Goal: Task Accomplishment & Management: Use online tool/utility

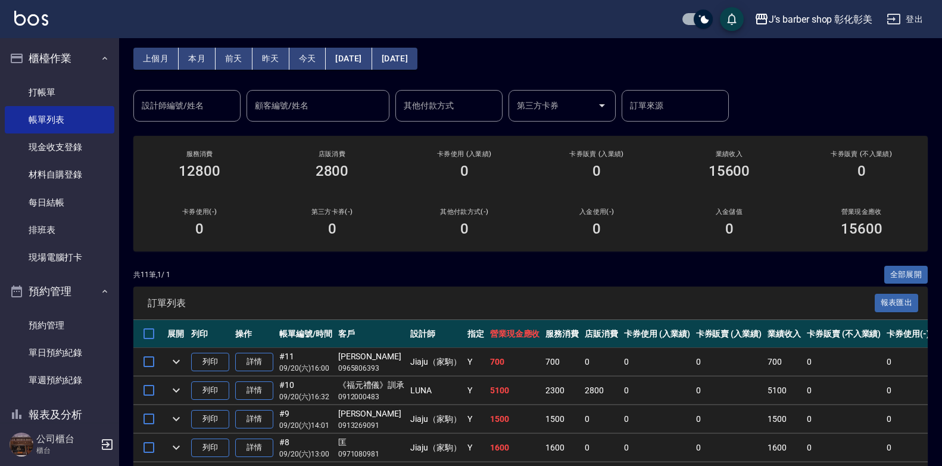
scroll to position [119, 0]
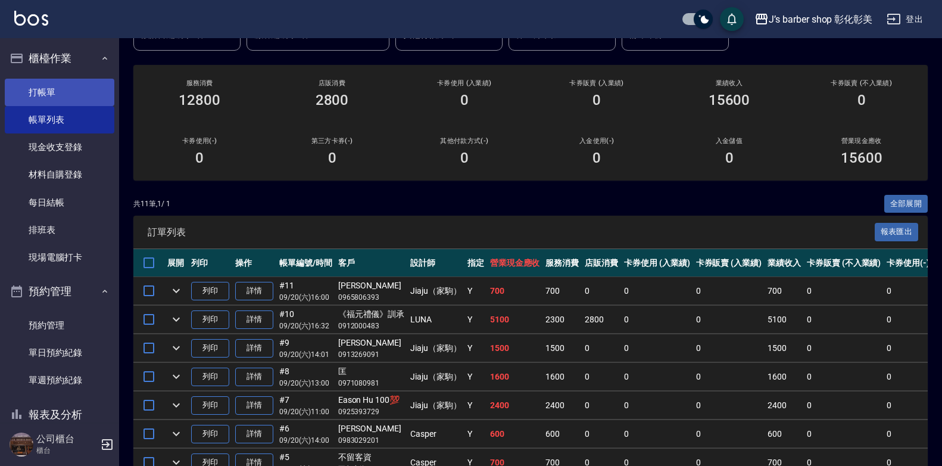
click at [85, 93] on link "打帳單" at bounding box center [60, 92] width 110 height 27
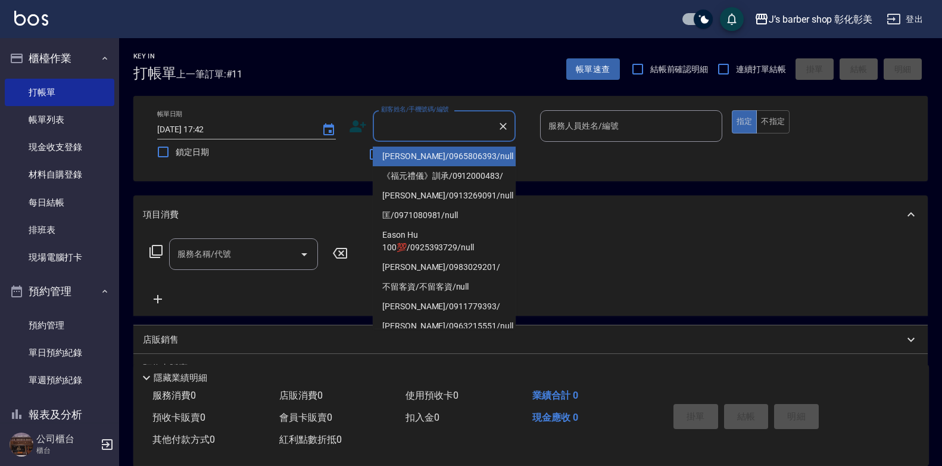
click at [453, 124] on input "顧客姓名/手機號碼/編號" at bounding box center [435, 126] width 114 height 21
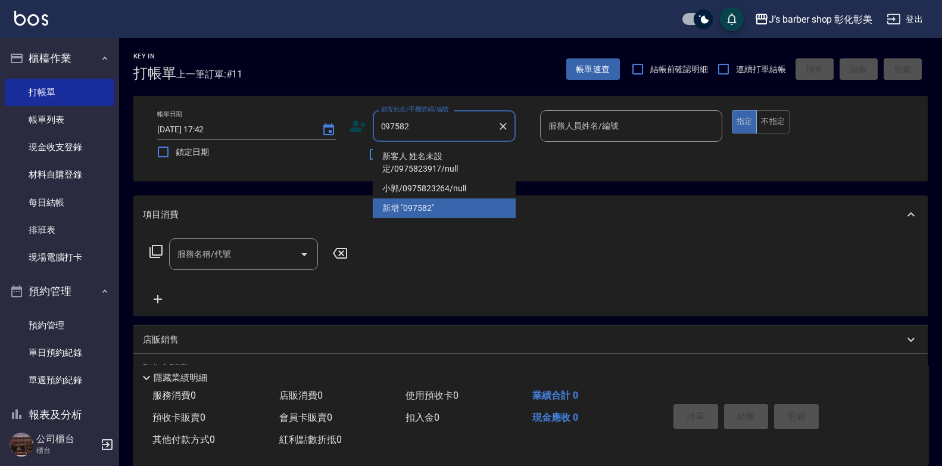
click at [451, 162] on li "新客人 姓名未設定/0975823917/null" at bounding box center [444, 162] width 143 height 32
type input "新客人 姓名未設定/0975823917/null"
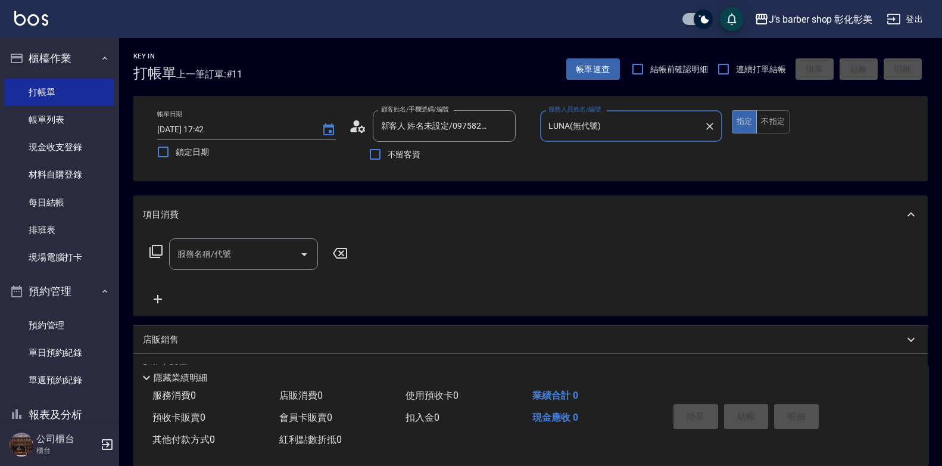
type input "LUNA(無代號)"
click at [276, 255] on input "服務名稱/代號" at bounding box center [234, 254] width 120 height 21
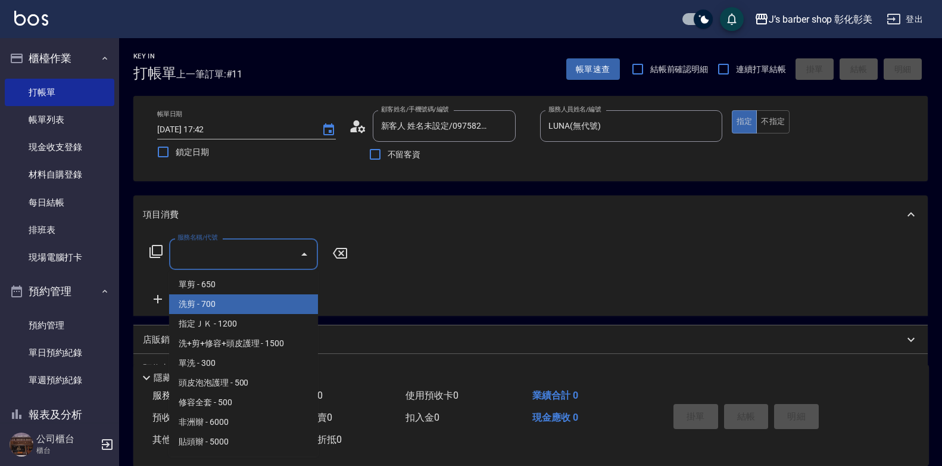
click at [227, 304] on span "洗剪 - 700" at bounding box center [243, 304] width 149 height 20
type input "洗剪(101)"
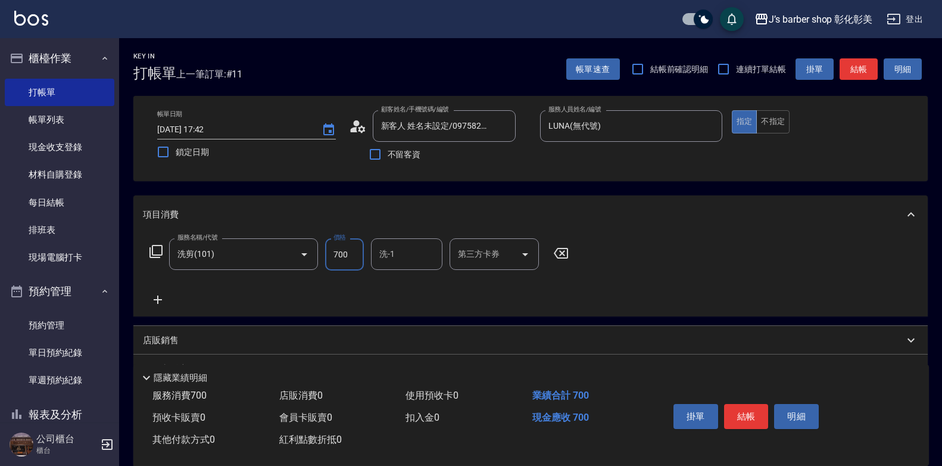
click at [358, 264] on input "700" at bounding box center [344, 254] width 39 height 32
type input "800"
click at [396, 258] on input "洗-1" at bounding box center [406, 254] width 61 height 21
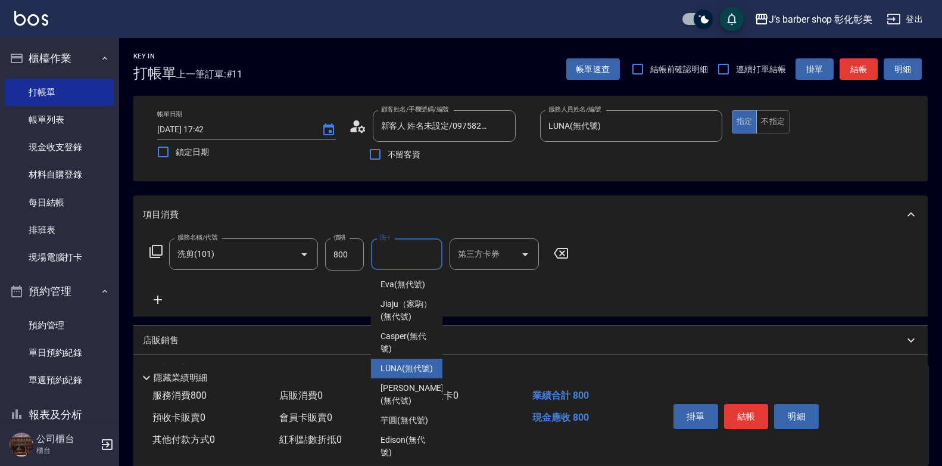
click at [405, 375] on span "LUNA (無代號)" at bounding box center [406, 368] width 52 height 13
type input "LUNA(無代號)"
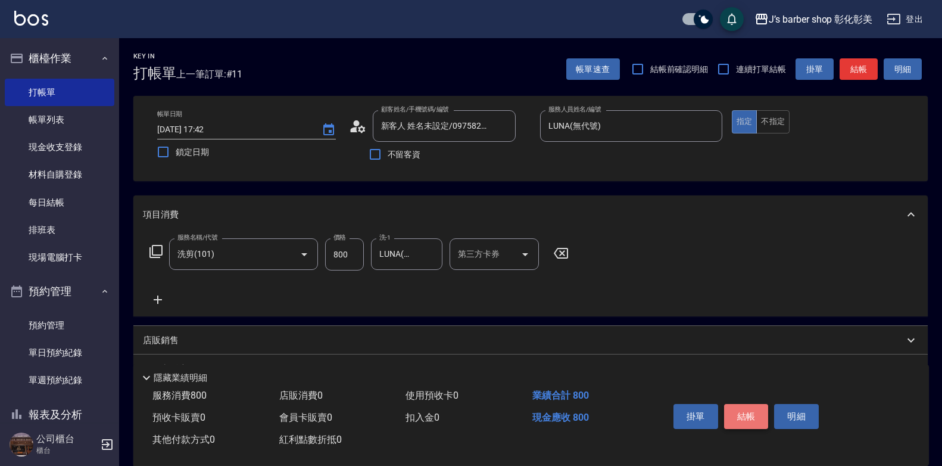
click at [738, 416] on button "結帳" at bounding box center [746, 416] width 45 height 25
